Goal: Use online tool/utility: Utilize a website feature to perform a specific function

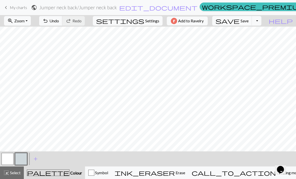
click at [185, 174] on span "Erase" at bounding box center [180, 172] width 10 height 5
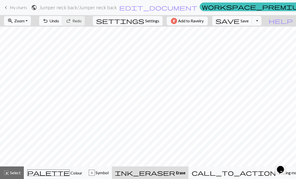
click at [185, 173] on span "Erase" at bounding box center [180, 172] width 10 height 5
click at [70, 171] on span "Colour" at bounding box center [76, 172] width 13 height 5
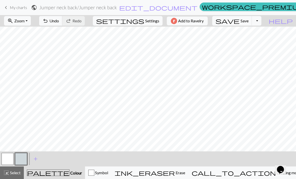
click at [185, 172] on span "Erase" at bounding box center [180, 172] width 10 height 5
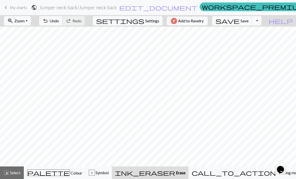
click at [185, 172] on span "Erase" at bounding box center [180, 172] width 10 height 5
click at [70, 174] on span "Colour" at bounding box center [76, 172] width 13 height 5
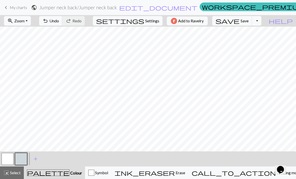
click at [185, 171] on span "Erase" at bounding box center [180, 172] width 10 height 5
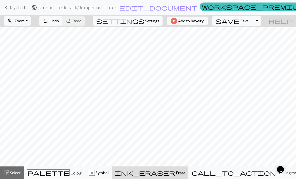
click at [54, 172] on span "palette" at bounding box center [48, 172] width 42 height 7
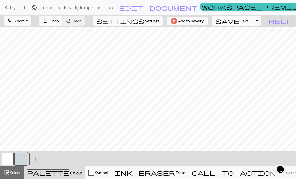
click at [185, 171] on span "Erase" at bounding box center [180, 172] width 10 height 5
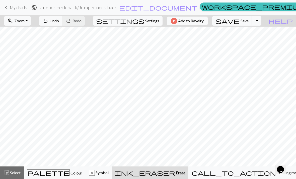
click at [109, 173] on span "Symbol" at bounding box center [102, 172] width 14 height 5
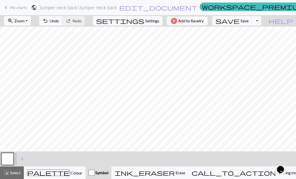
click at [46, 170] on div "palette Colour Colour" at bounding box center [54, 172] width 55 height 7
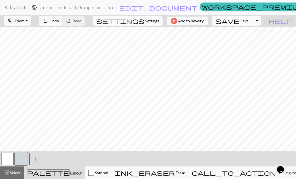
click at [25, 159] on button "button" at bounding box center [21, 159] width 12 height 12
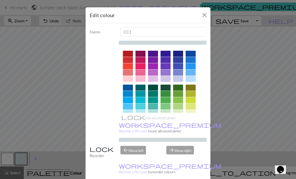
click at [206, 14] on button "Close" at bounding box center [204, 15] width 8 height 8
